Goal: Transaction & Acquisition: Register for event/course

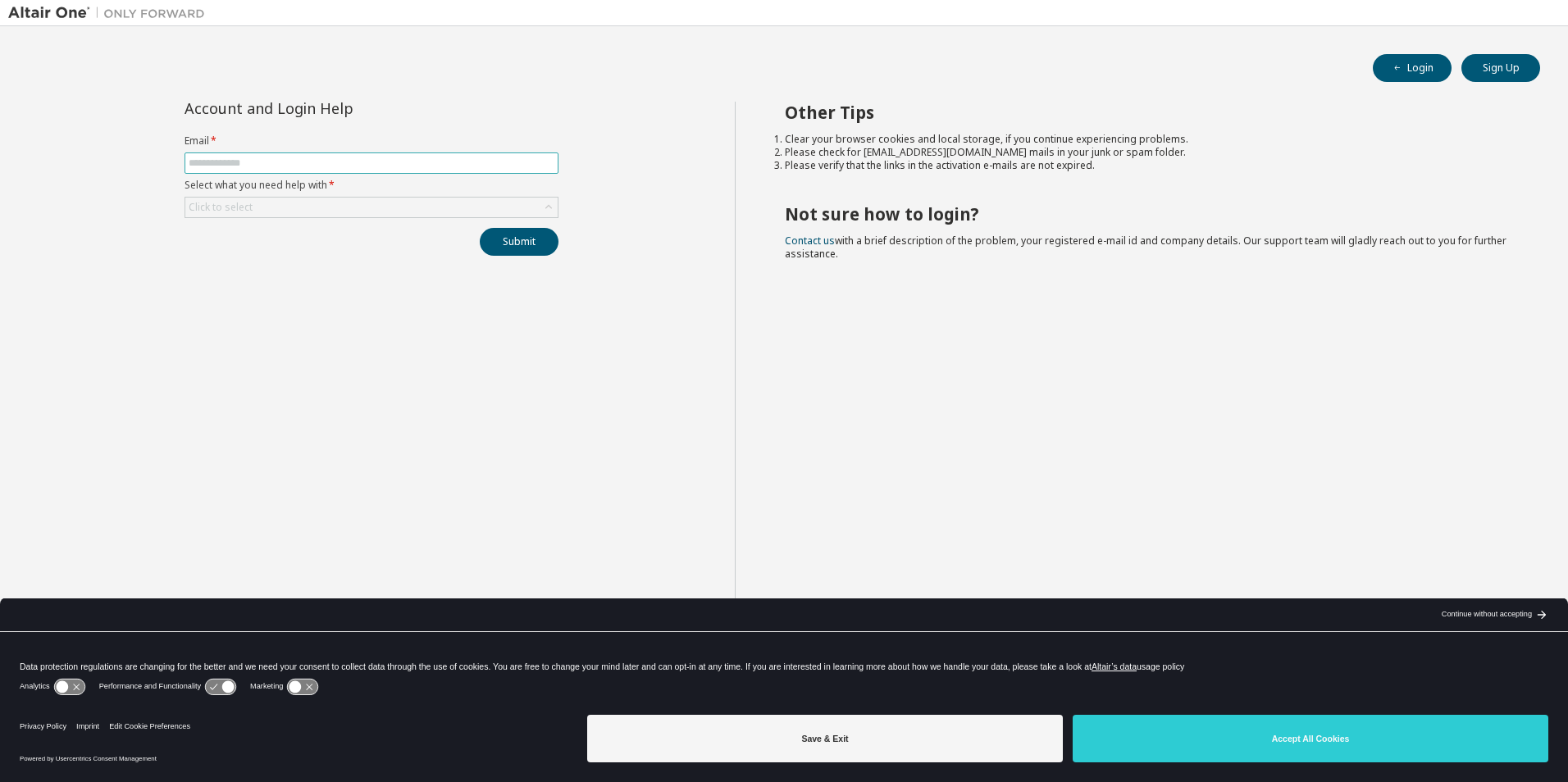
click at [255, 163] on input "text" at bounding box center [371, 163] width 366 height 13
type input "**********"
click at [299, 210] on div "Click to select" at bounding box center [371, 207] width 373 height 19
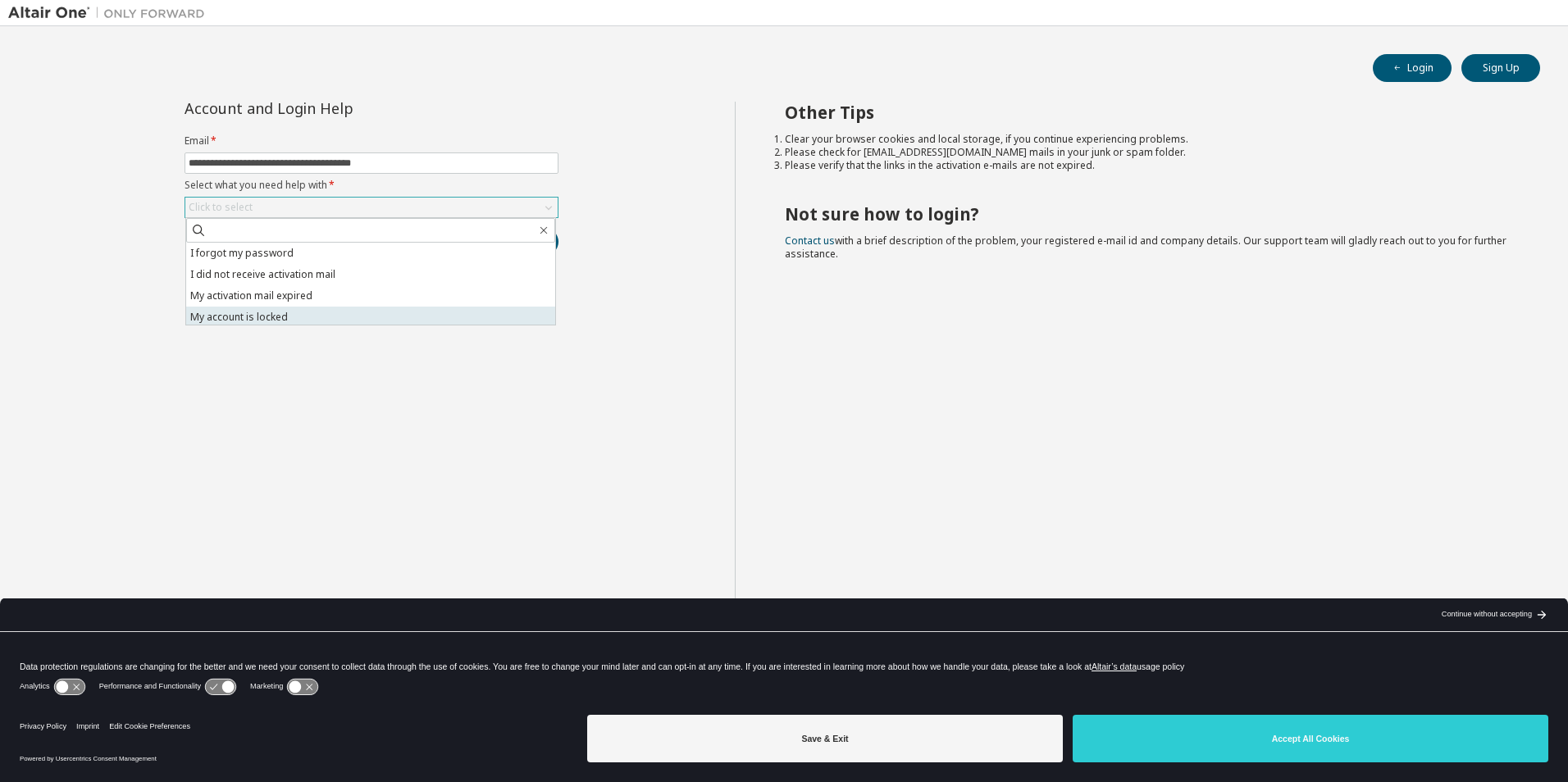
scroll to position [46, 0]
click at [339, 314] on li "I don't know but can't login" at bounding box center [370, 314] width 369 height 21
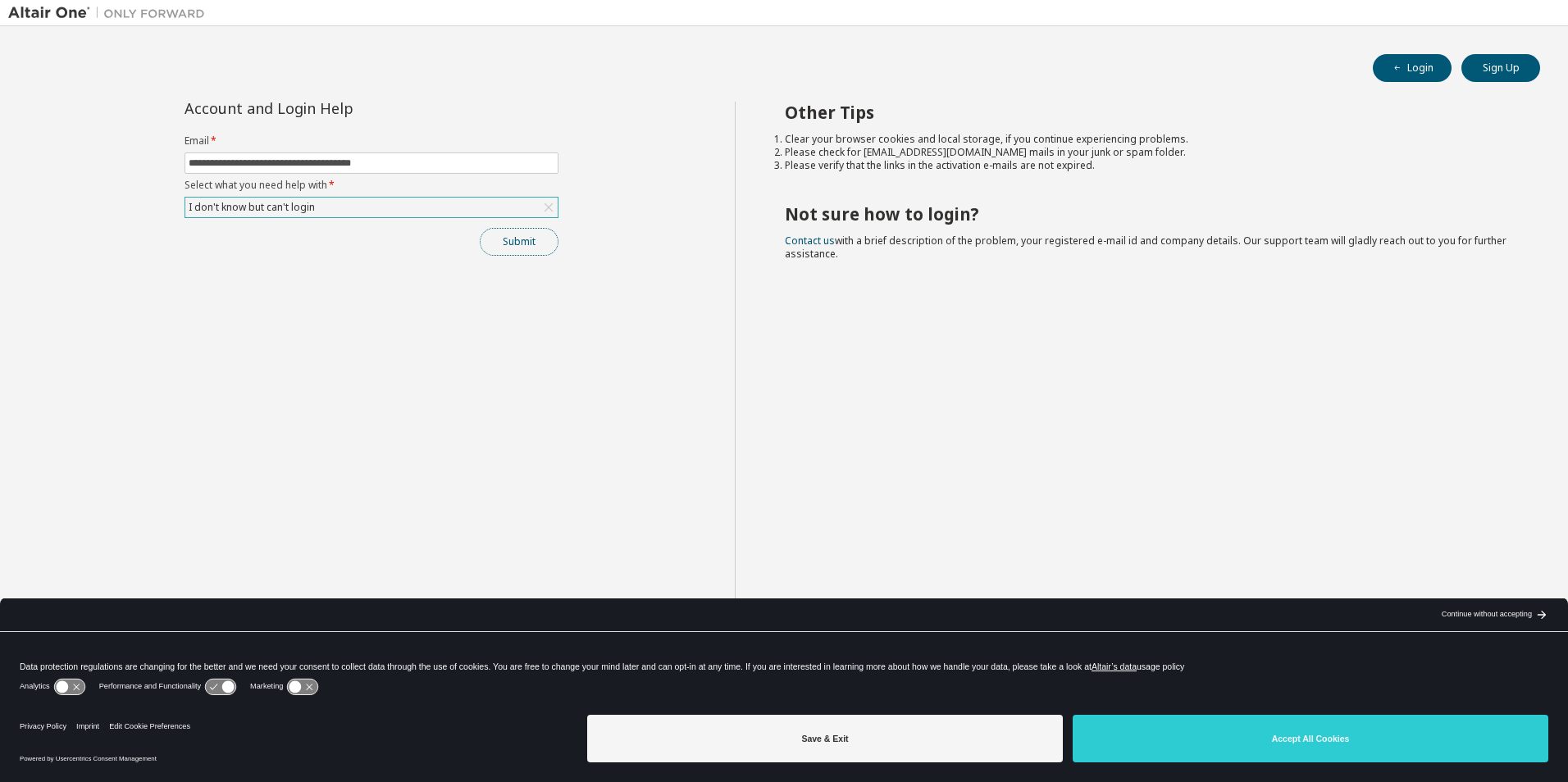
click at [525, 241] on button "Submit" at bounding box center [519, 242] width 78 height 28
click at [518, 241] on button "Submit" at bounding box center [519, 242] width 78 height 28
click at [1476, 621] on div "Continue without accepting" at bounding box center [1487, 615] width 90 height 13
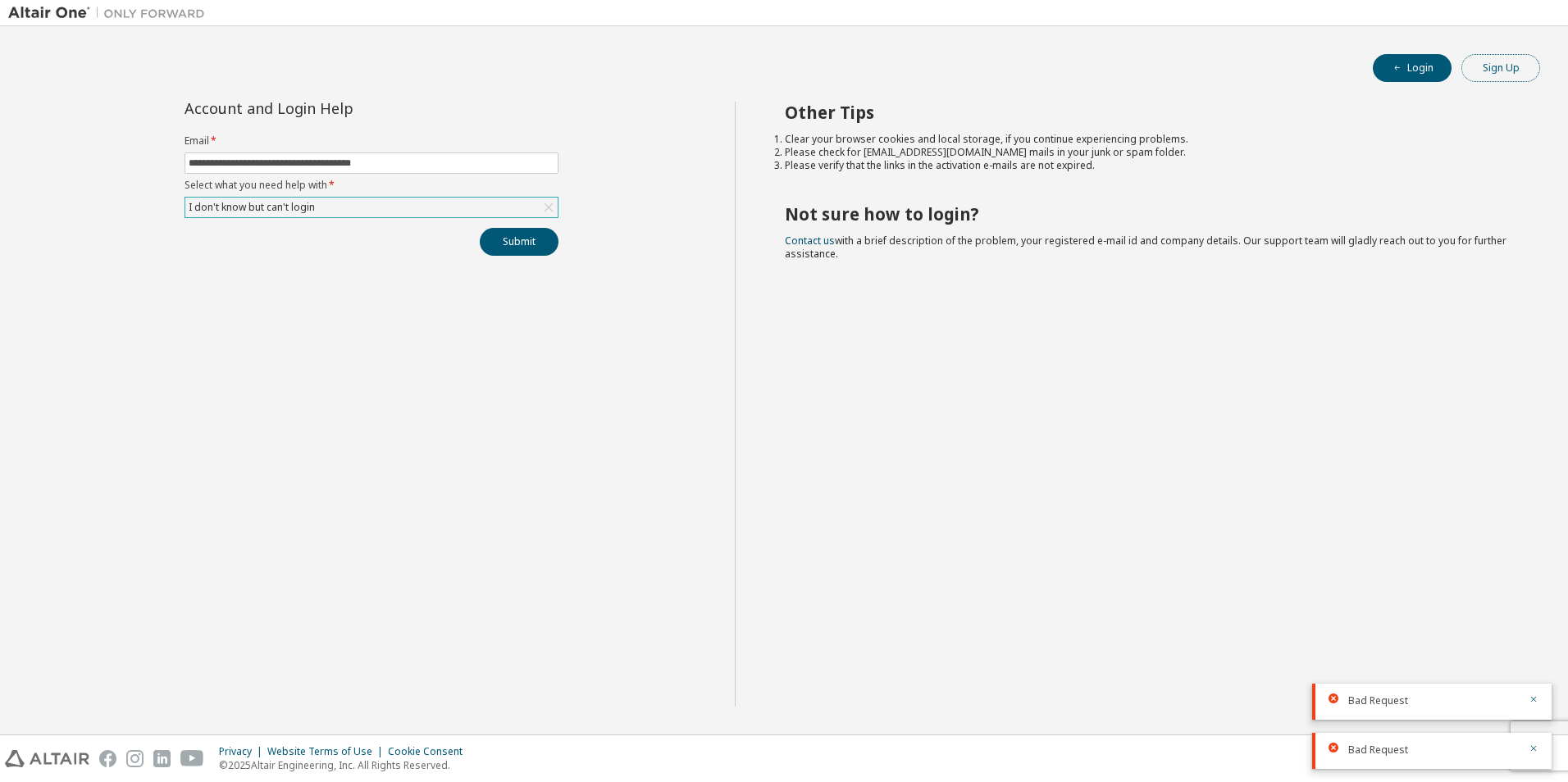
click at [1488, 78] on button "Sign Up" at bounding box center [1500, 68] width 78 height 28
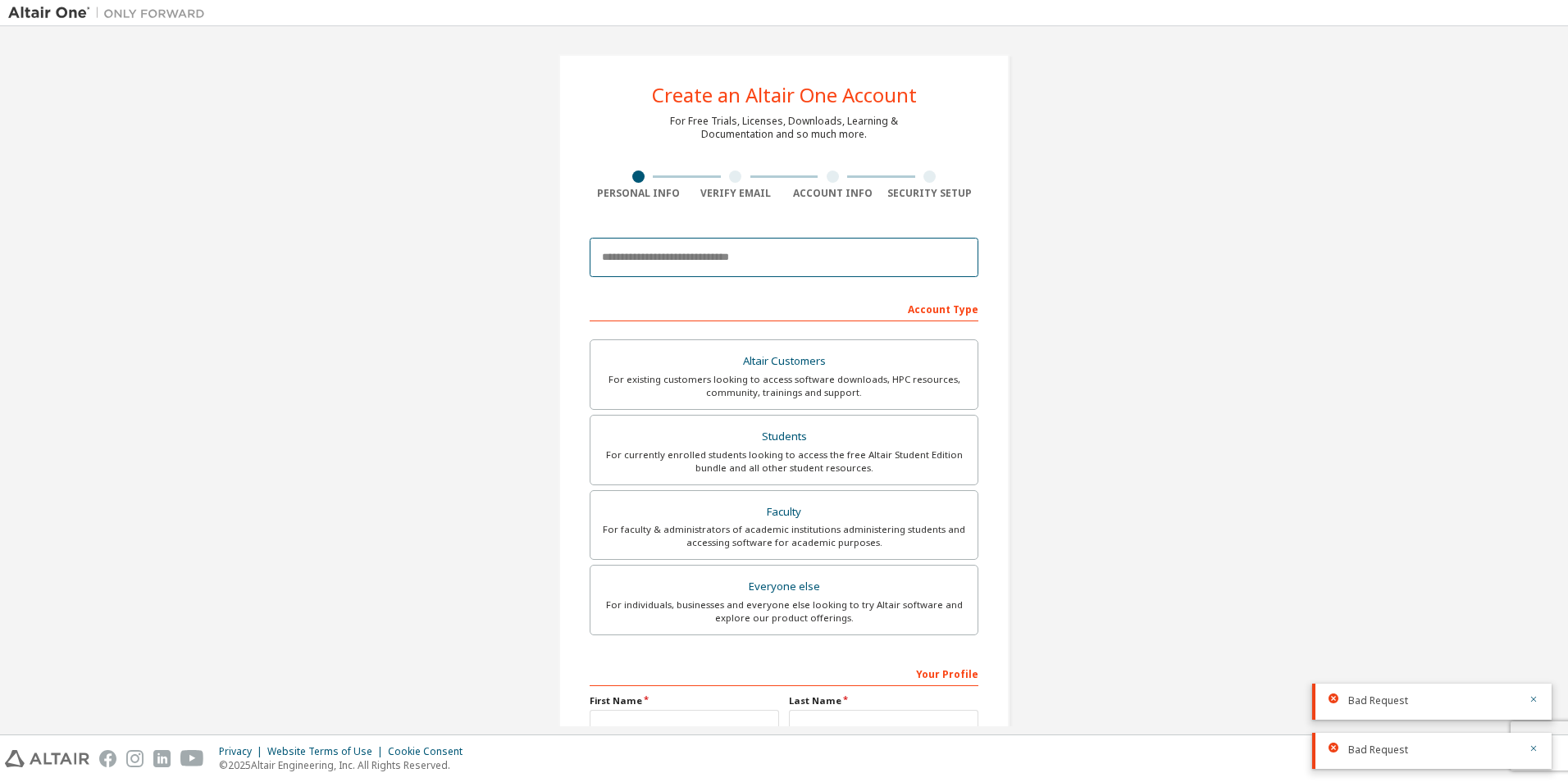
click at [648, 241] on input "email" at bounding box center [783, 257] width 388 height 40
type input "**********"
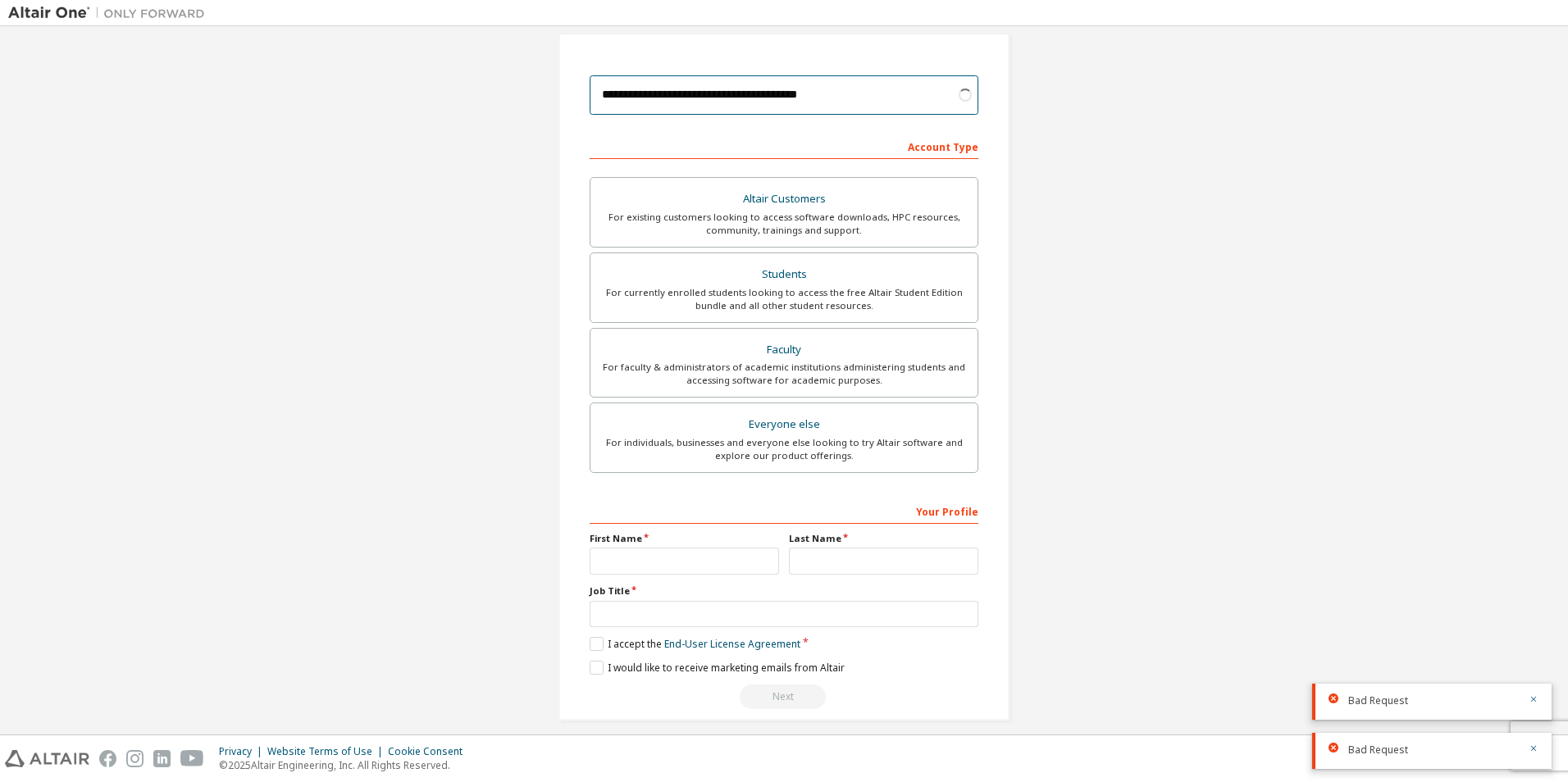
scroll to position [176, 0]
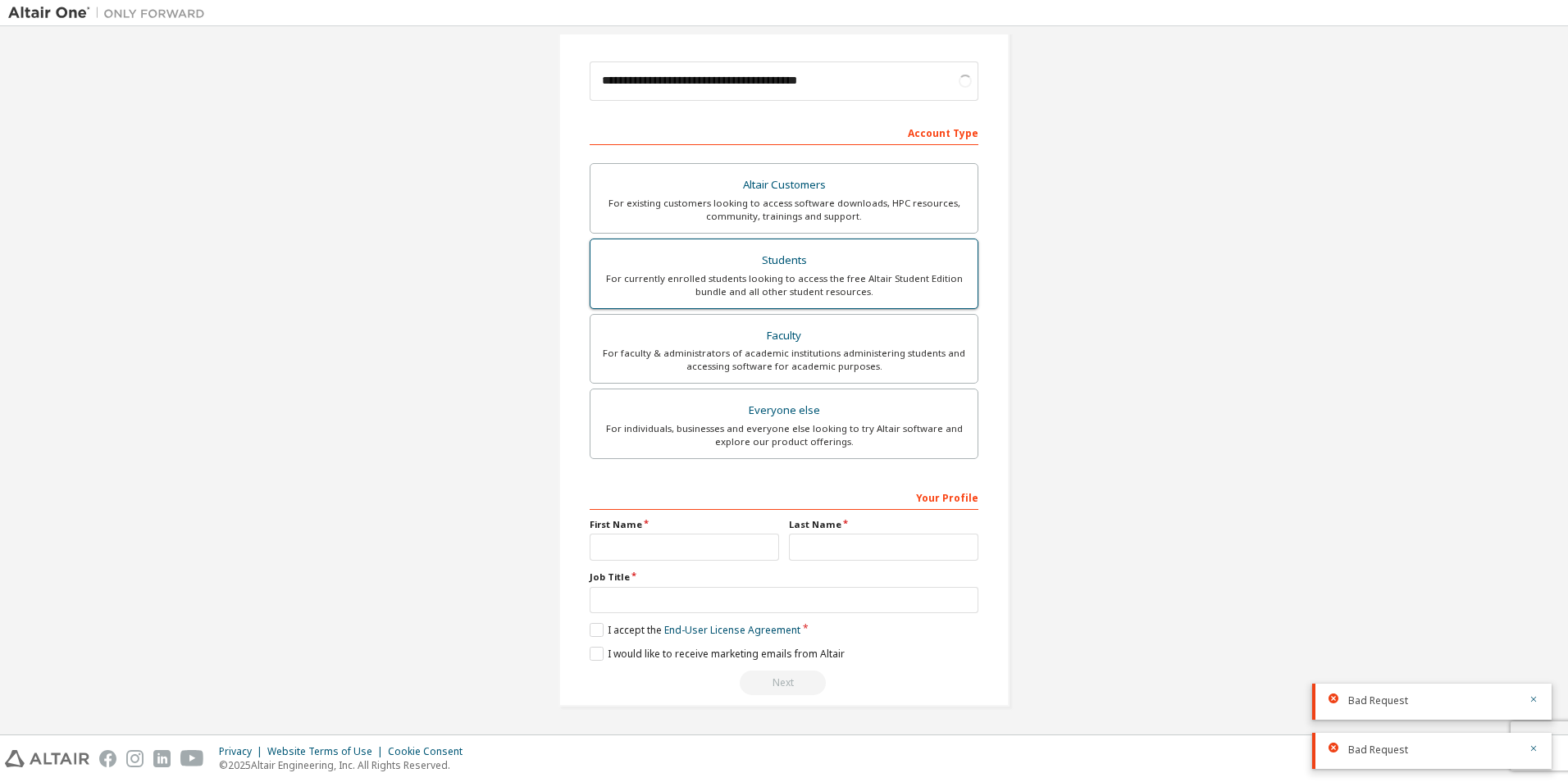
click at [730, 279] on div "For currently enrolled students looking to access the free Altair Student Editi…" at bounding box center [783, 285] width 367 height 26
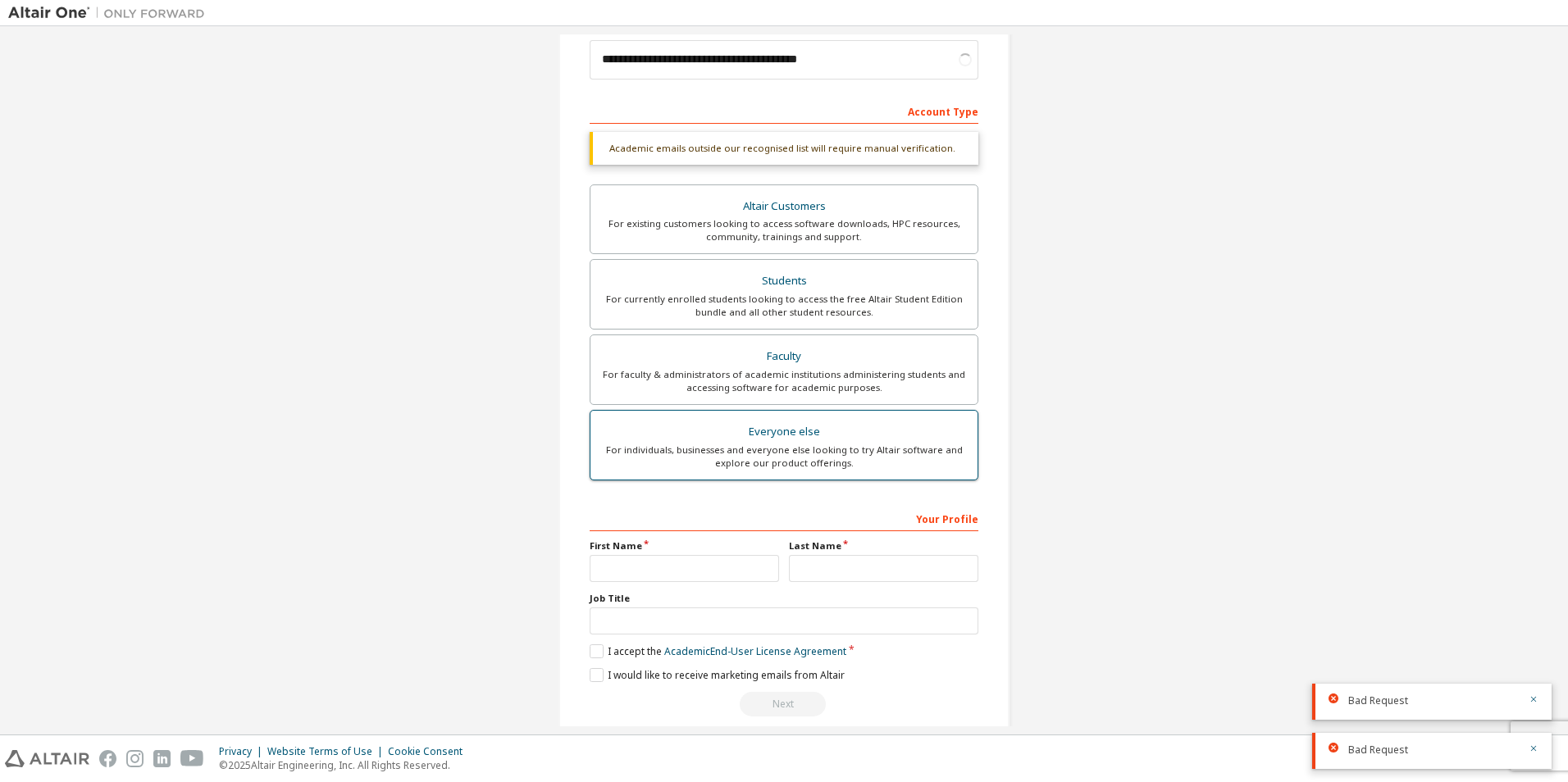
scroll to position [219, 0]
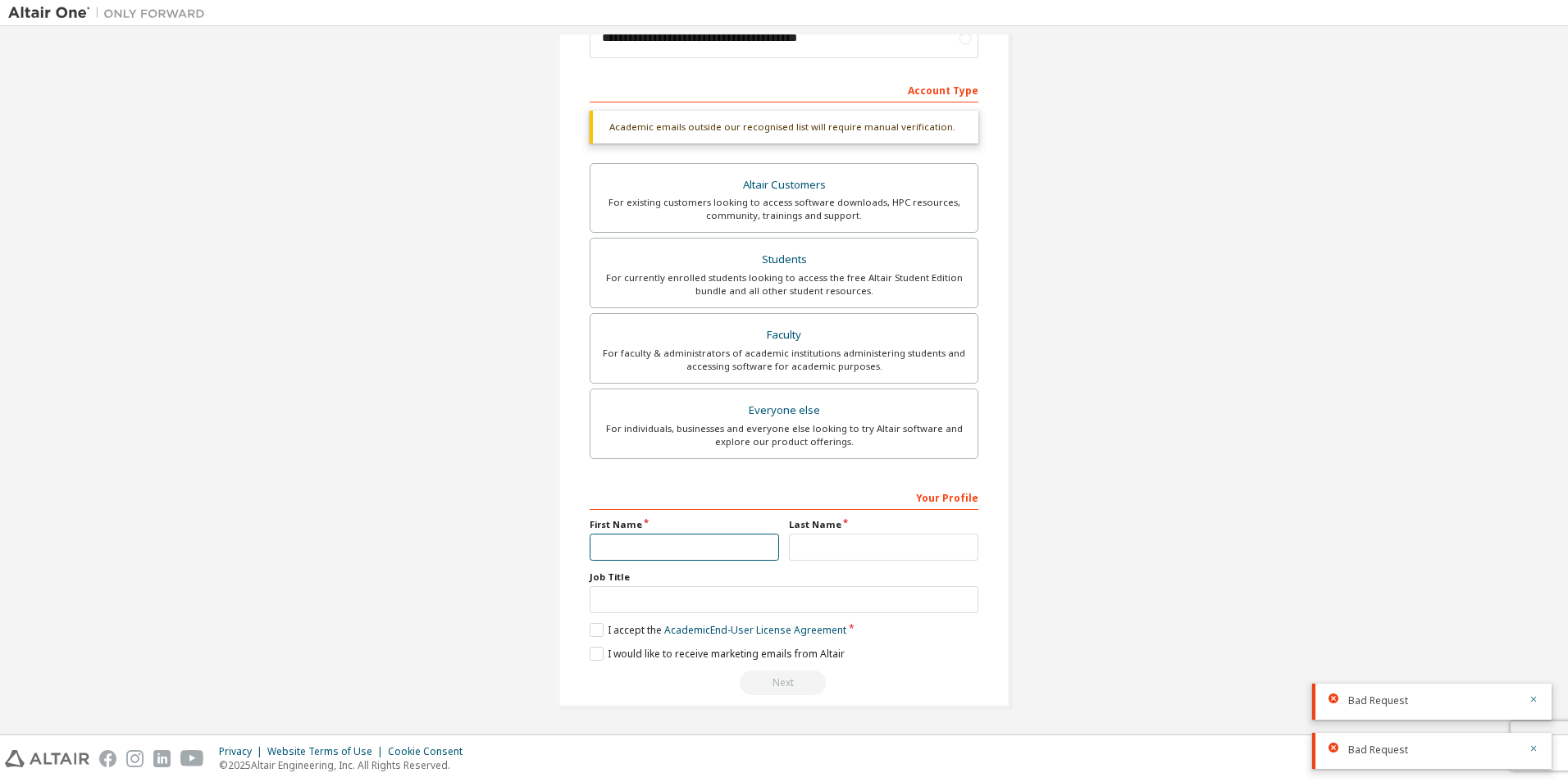
click at [693, 560] on input "text" at bounding box center [684, 547] width 189 height 27
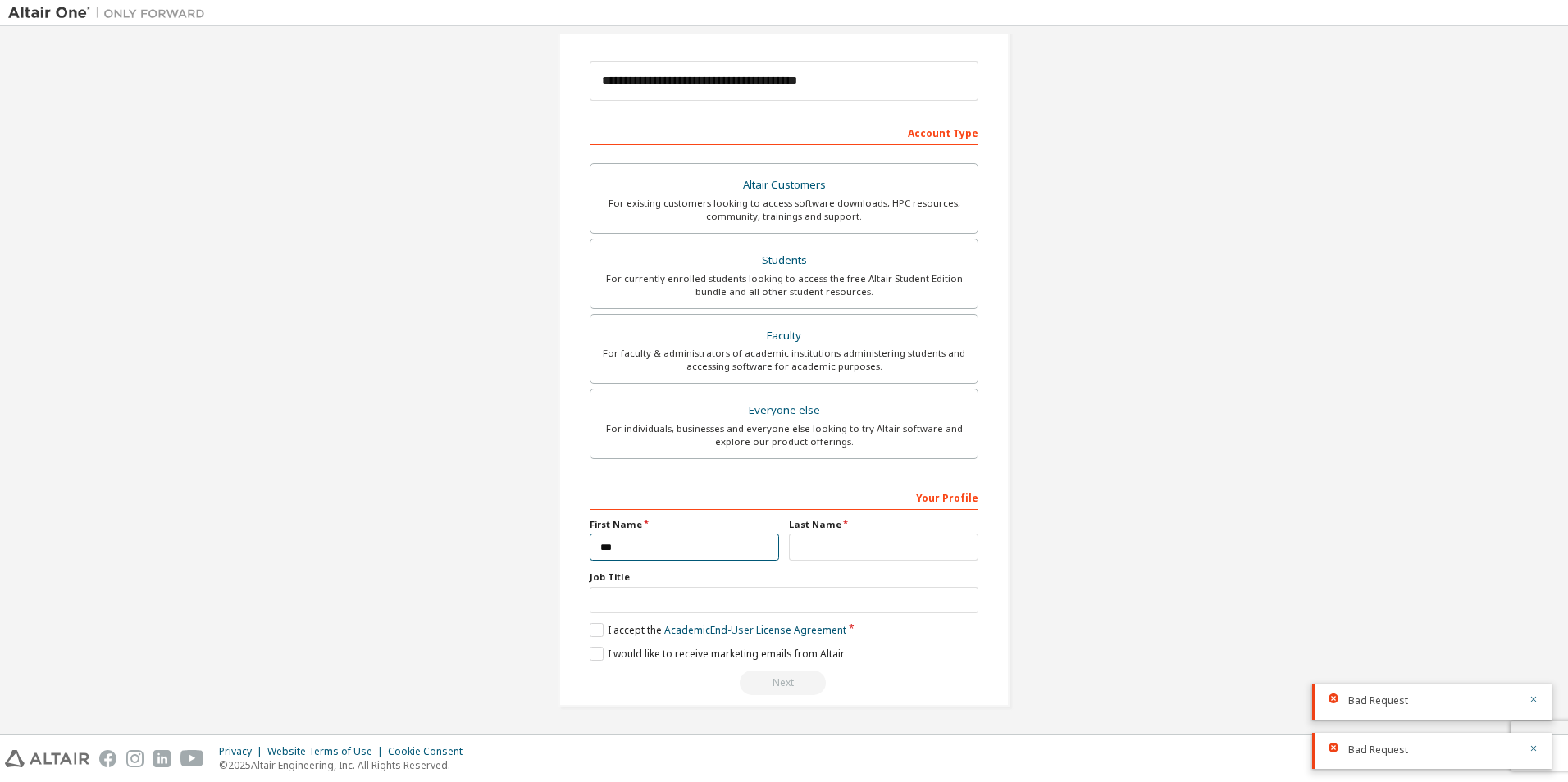
type input "***"
click at [811, 557] on input "text" at bounding box center [884, 547] width 189 height 27
type input "**********"
click at [789, 592] on input "text" at bounding box center [783, 601] width 388 height 27
type input "*******"
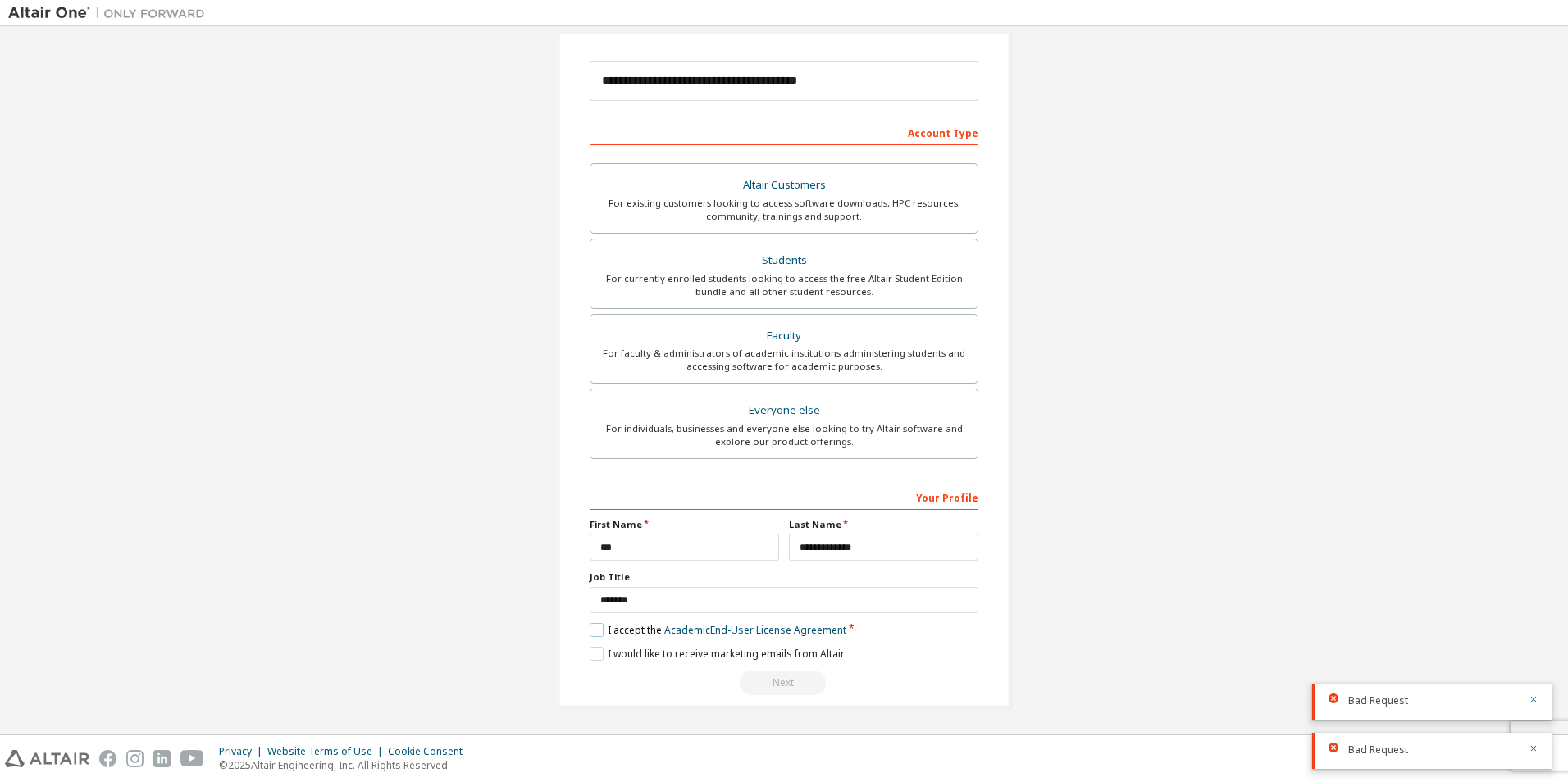
click at [603, 635] on label "I accept the Academic End-User License Agreement" at bounding box center [717, 631] width 256 height 14
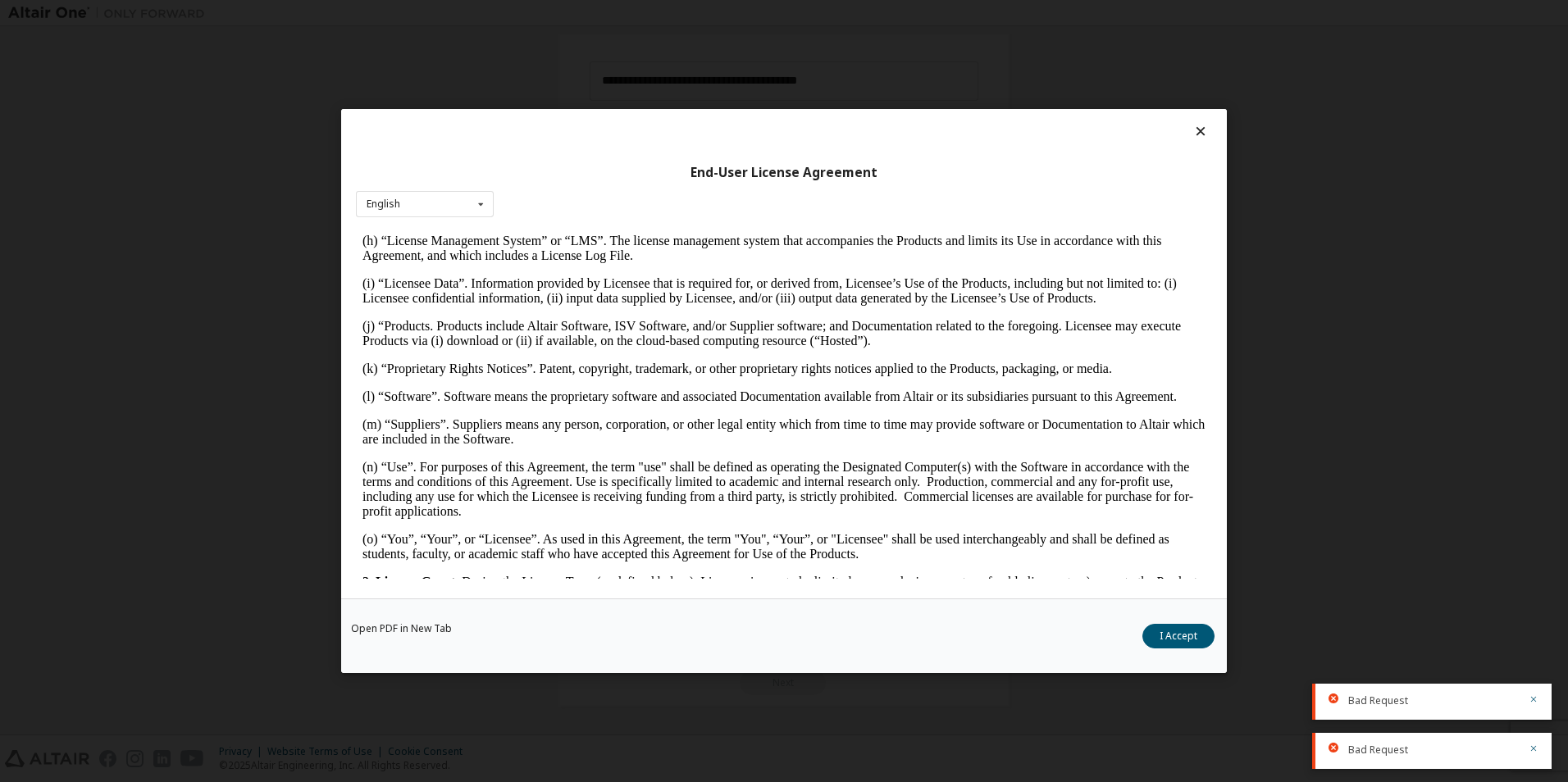
scroll to position [2590, 0]
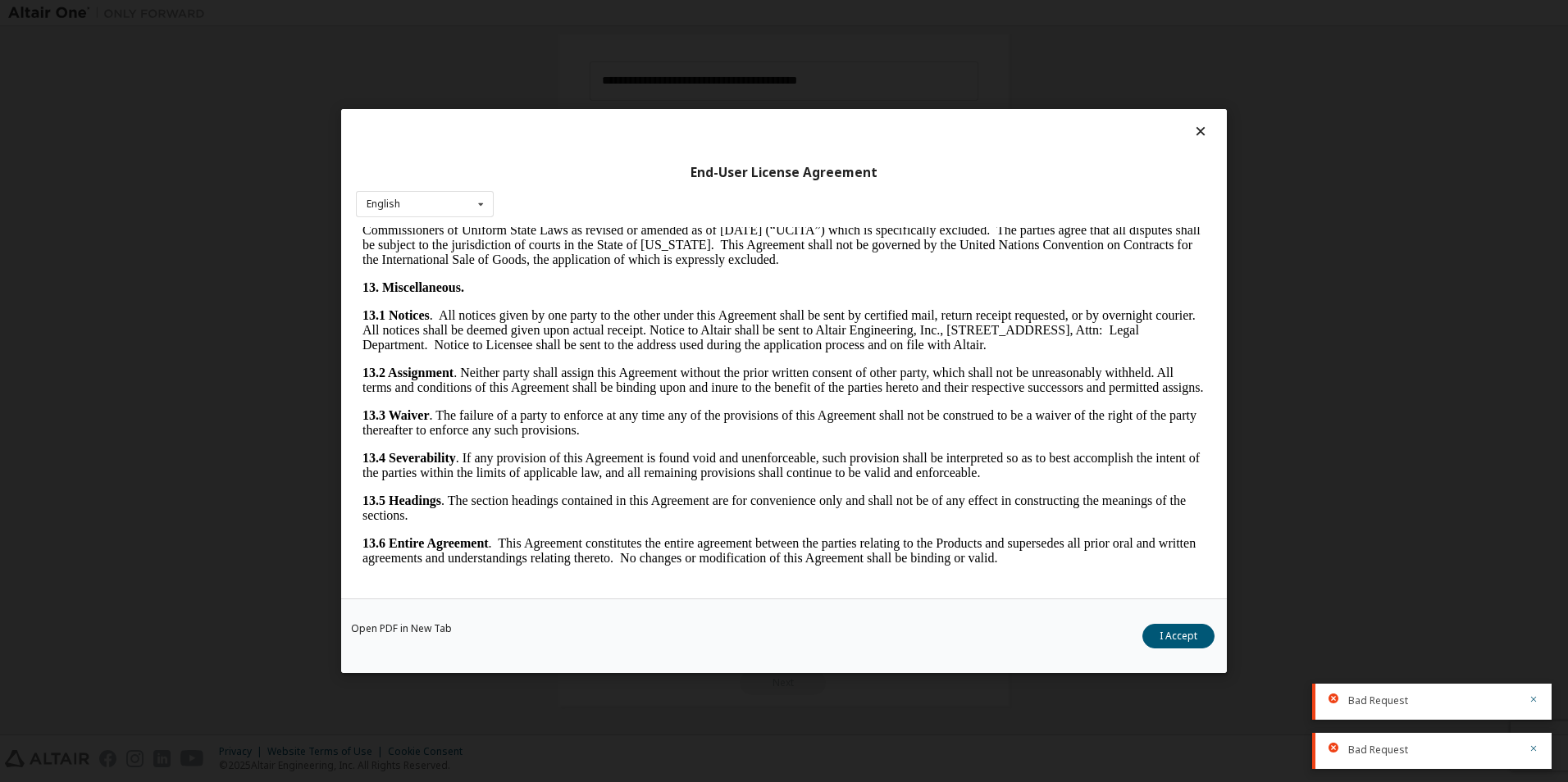
drag, startPoint x: 1207, startPoint y: 329, endPoint x: 1554, endPoint y: 987, distance: 743.9
click at [1158, 623] on div "Open PDF in New Tab I Accept" at bounding box center [783, 636] width 885 height 75
click at [1169, 634] on button "I Accept" at bounding box center [1179, 636] width 72 height 25
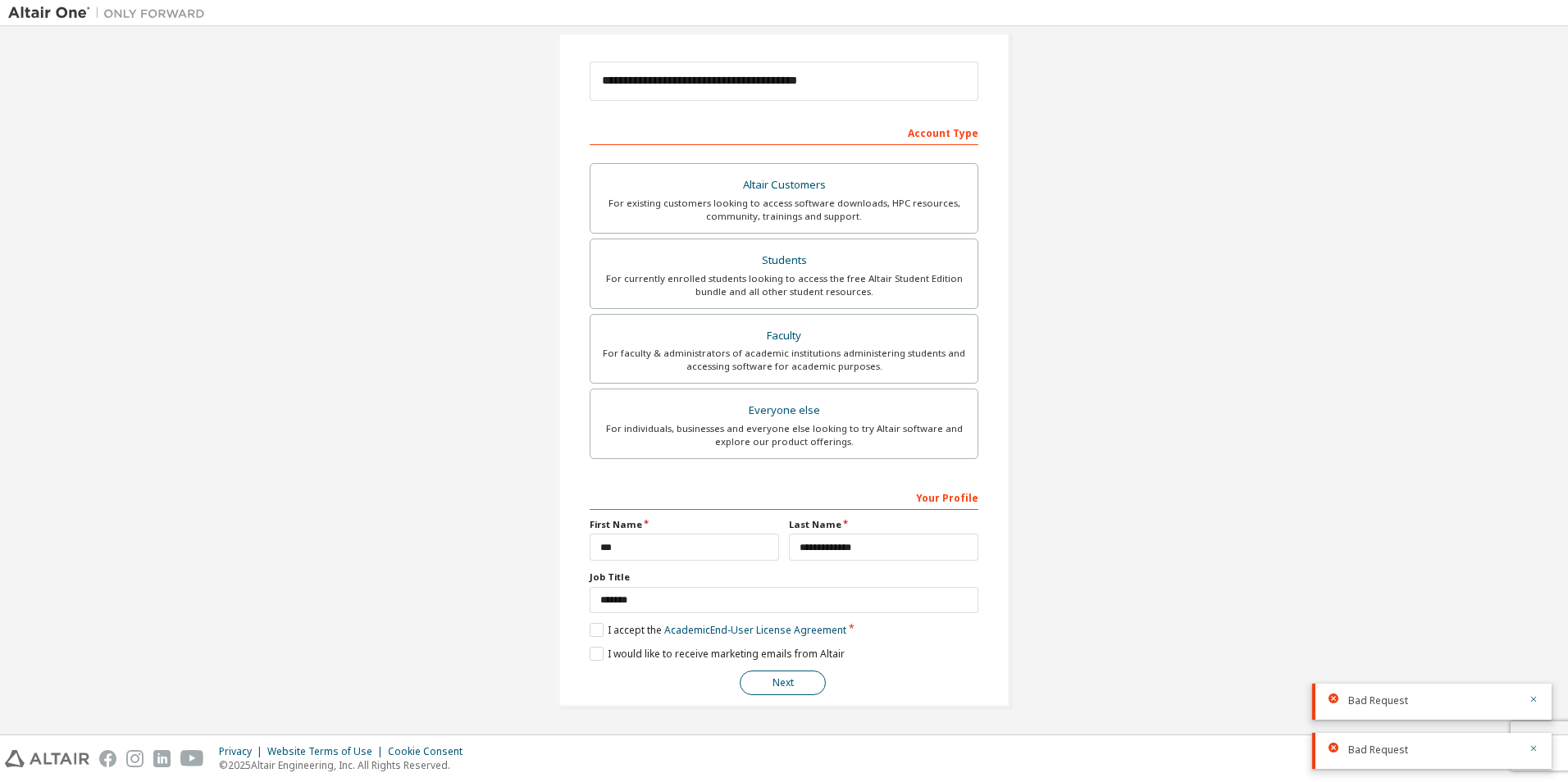
click at [766, 683] on button "Next" at bounding box center [783, 682] width 86 height 25
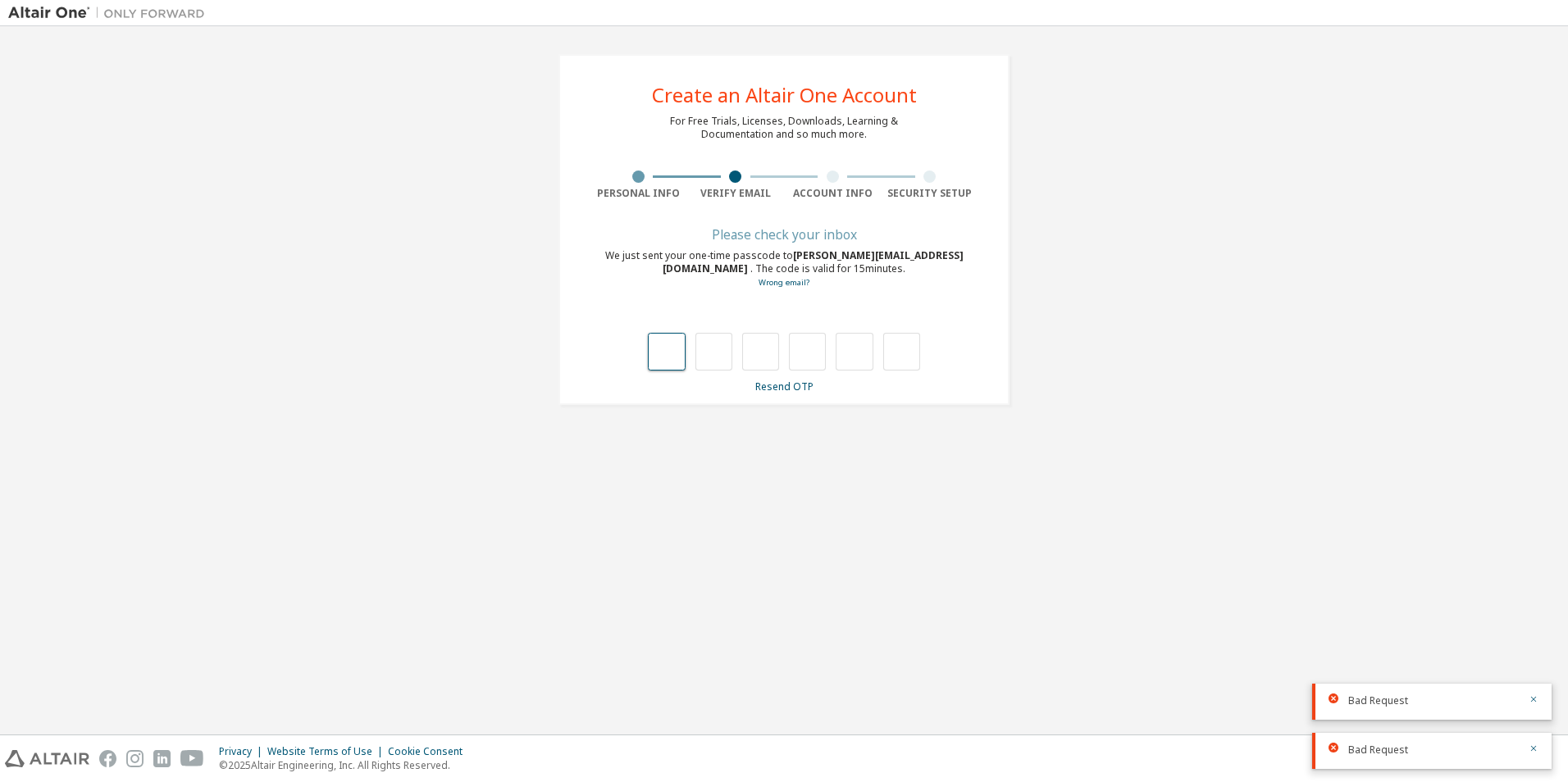
type input "*"
click at [671, 337] on input "*" at bounding box center [666, 351] width 37 height 38
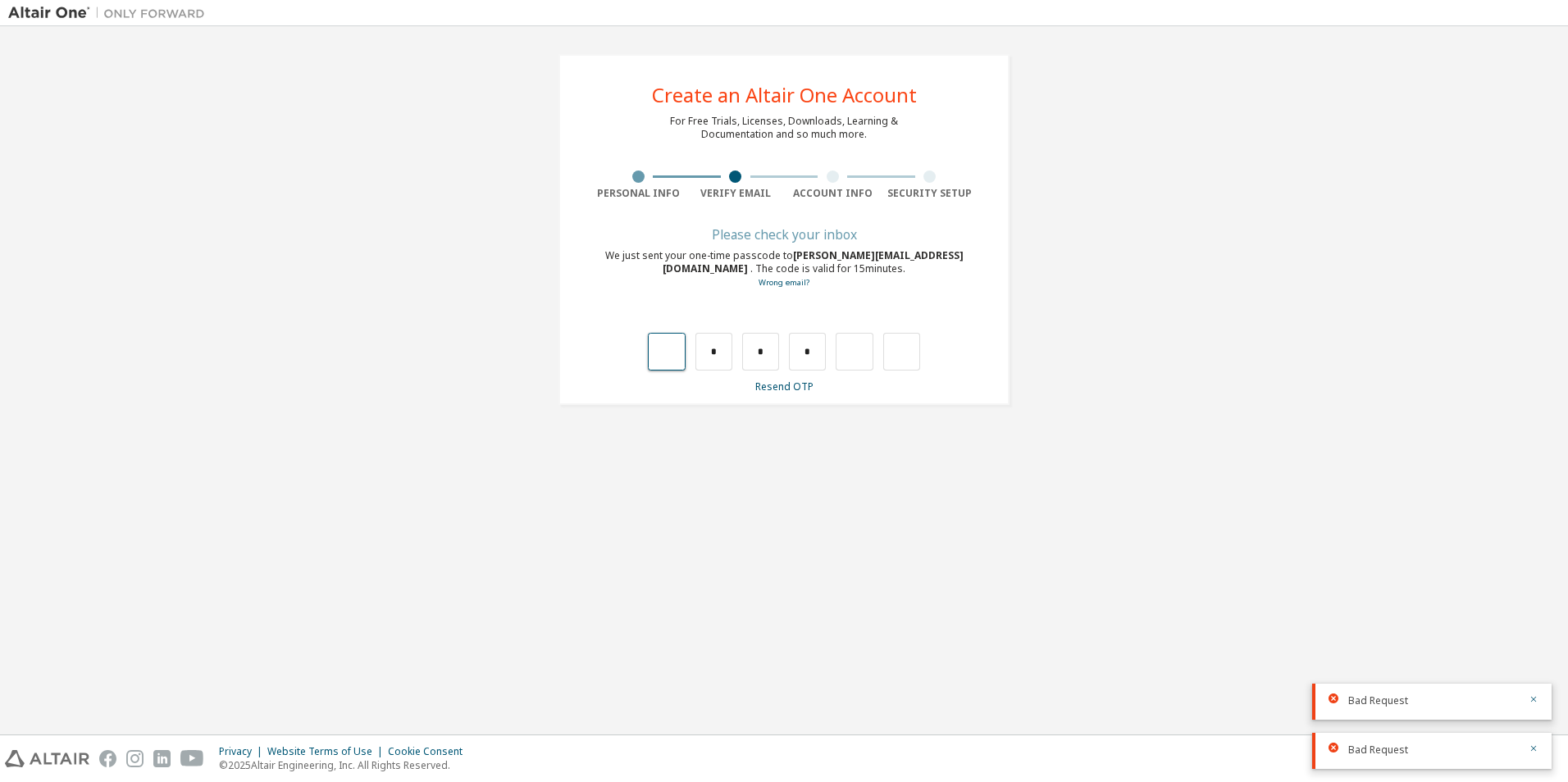
type input "*"
click at [824, 351] on input "*" at bounding box center [808, 351] width 37 height 38
click at [833, 313] on div "* * *" at bounding box center [783, 335] width 388 height 71
click at [822, 354] on input "text" at bounding box center [808, 351] width 37 height 38
type input "*"
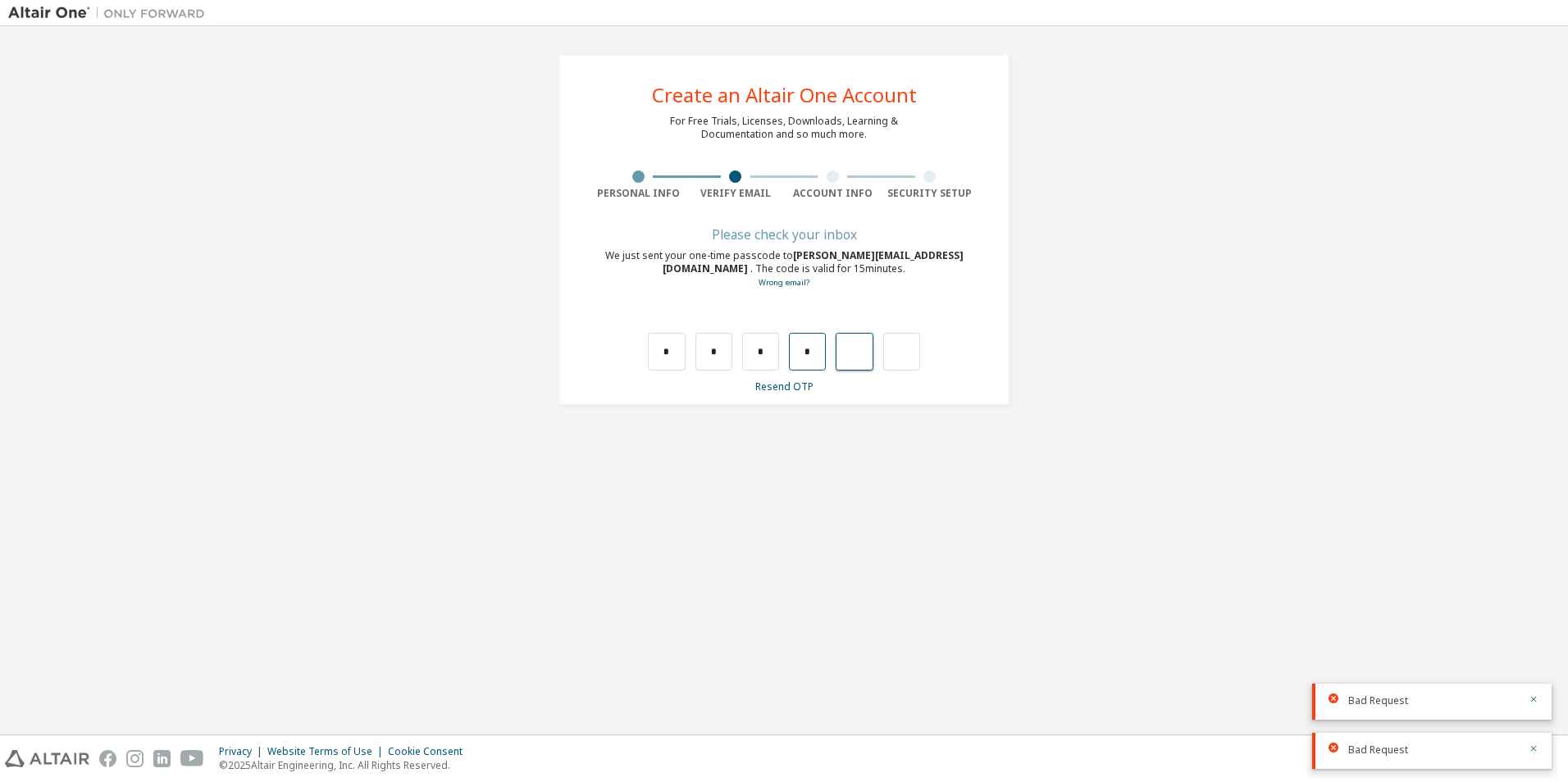
type input "*"
